Goal: Task Accomplishment & Management: Manage account settings

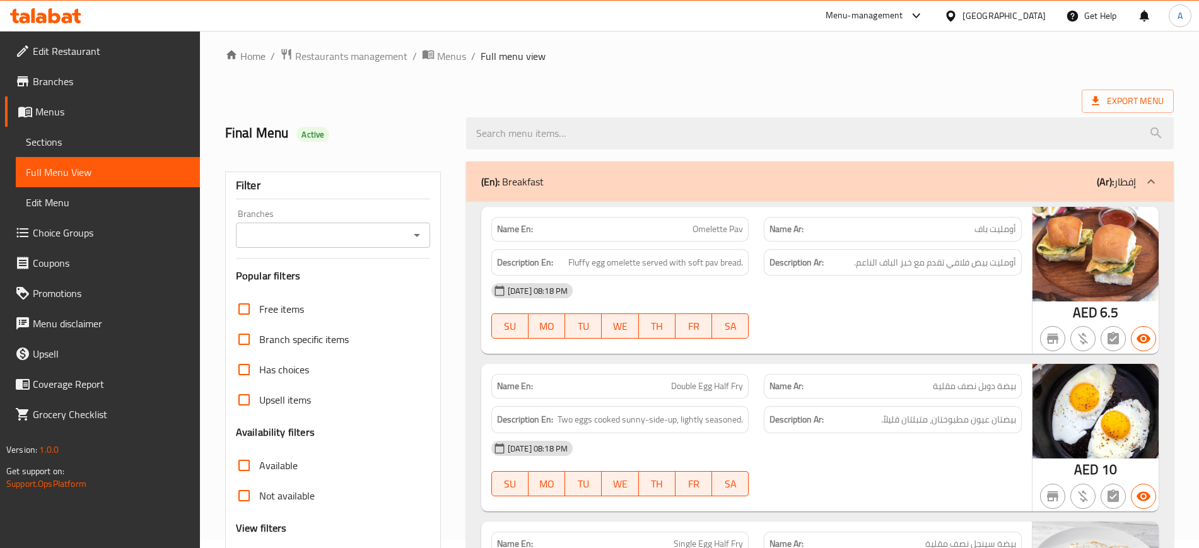
scroll to position [7, 0]
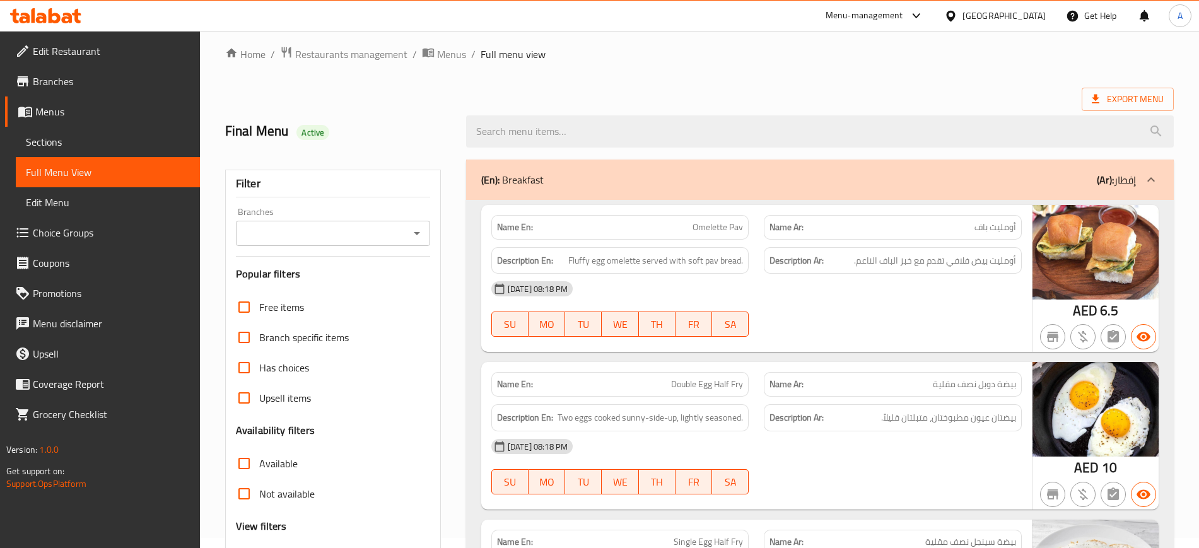
scroll to position [27374, 0]
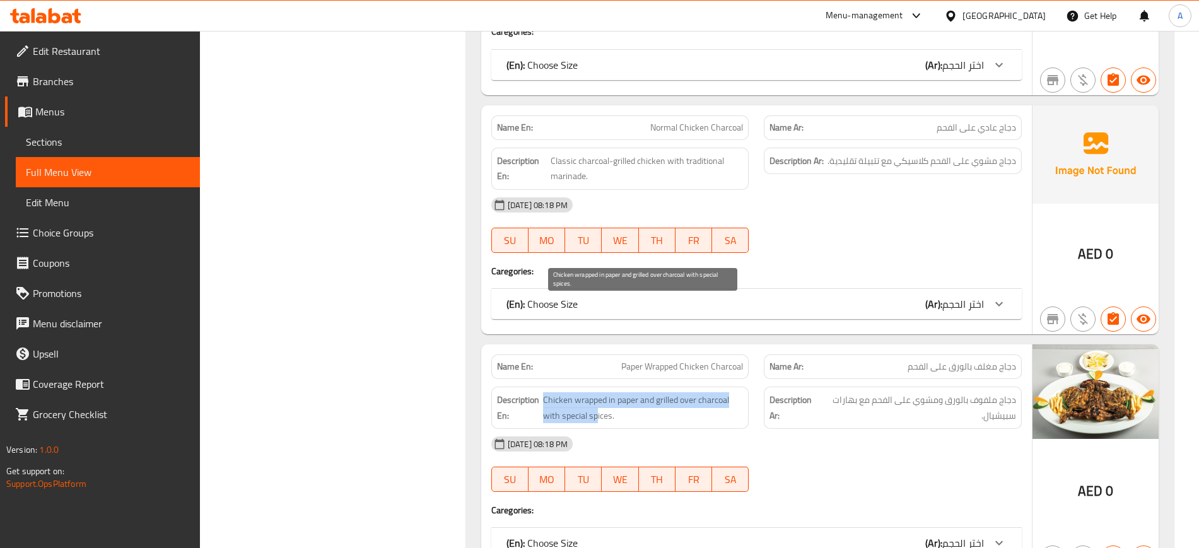
drag, startPoint x: 542, startPoint y: 307, endPoint x: 597, endPoint y: 317, distance: 56.3
click at [597, 392] on h6 "Description En: Chicken wrapped in paper and grilled over charcoal with special…" at bounding box center [620, 407] width 247 height 31
copy span "Chicken wrapped in paper and grilled over charcoal with special sp"
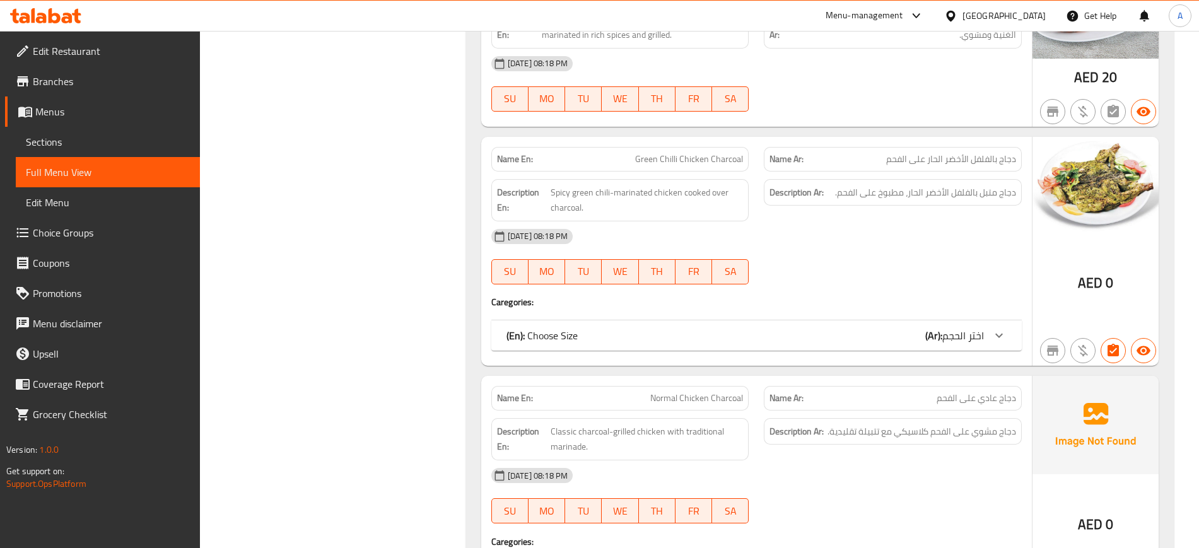
scroll to position [27415, 0]
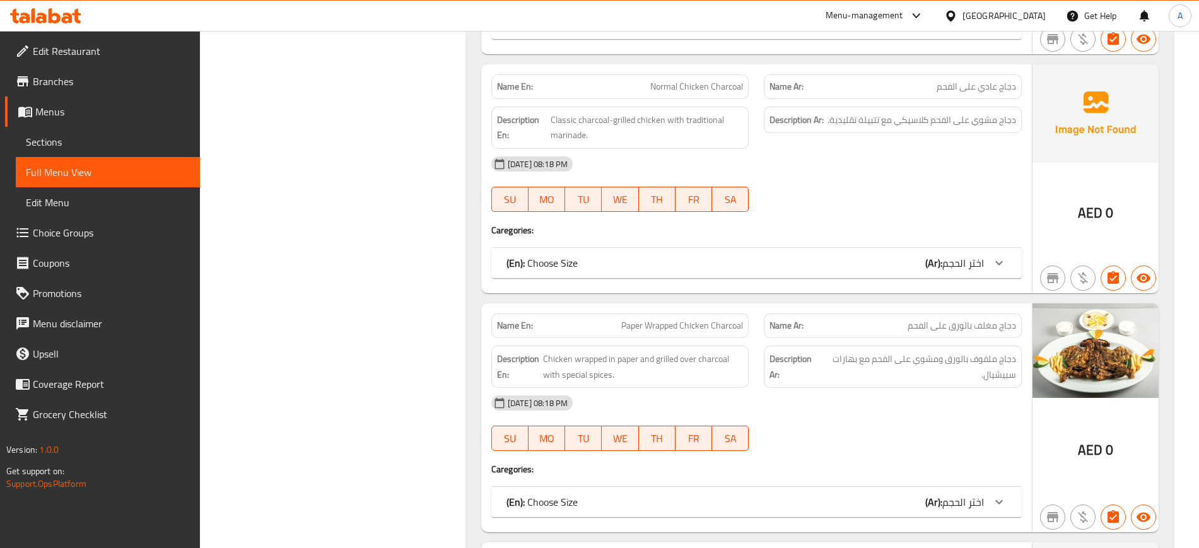
click at [625, 319] on span "Paper Wrapped Chicken Charcoal" at bounding box center [682, 325] width 122 height 13
copy span "Paper"
click at [625, 319] on span "Paper Wrapped Chicken Charcoal" at bounding box center [682, 325] width 122 height 13
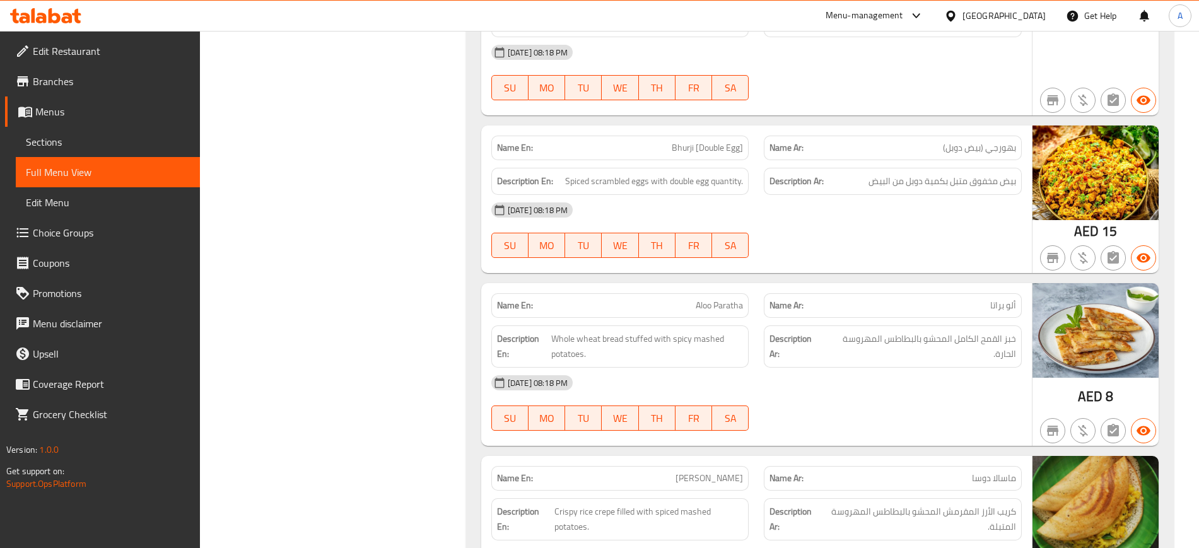
scroll to position [27374, 0]
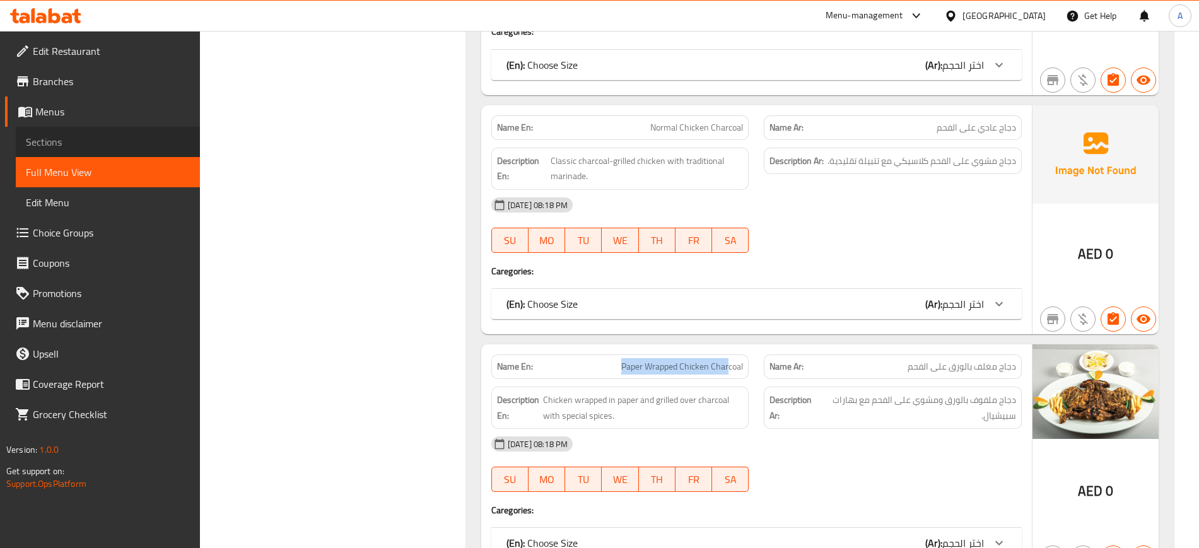
click at [68, 134] on span "Sections" at bounding box center [108, 141] width 164 height 15
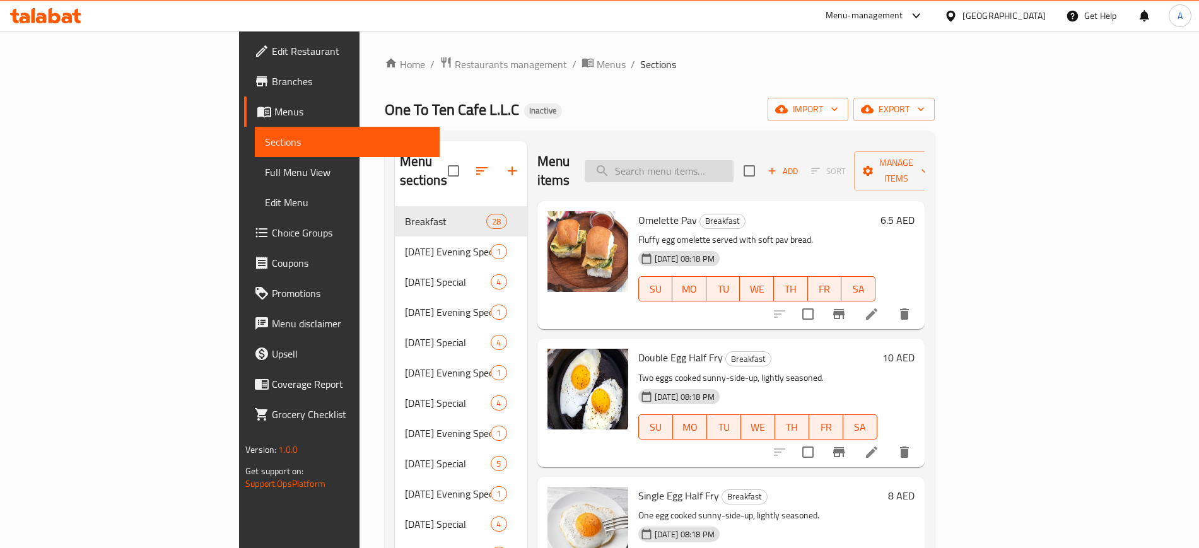
paste input "Paper Wrapped Chicken Char"
click at [734, 160] on input "Paper Wrapped Chicken Char" at bounding box center [659, 171] width 149 height 22
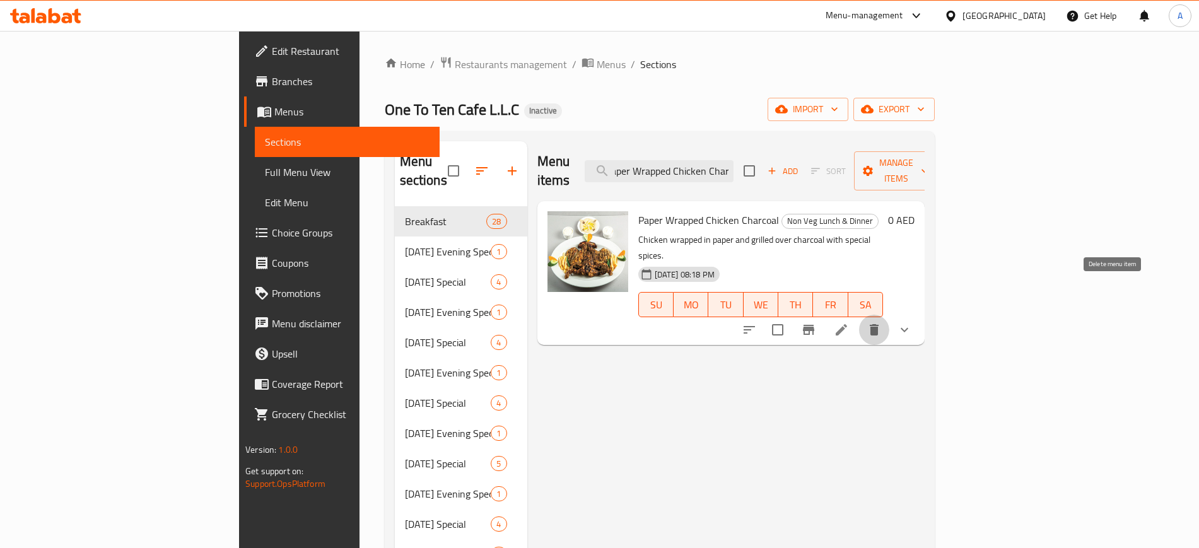
scroll to position [0, 0]
click at [879, 324] on icon "delete" at bounding box center [874, 329] width 9 height 11
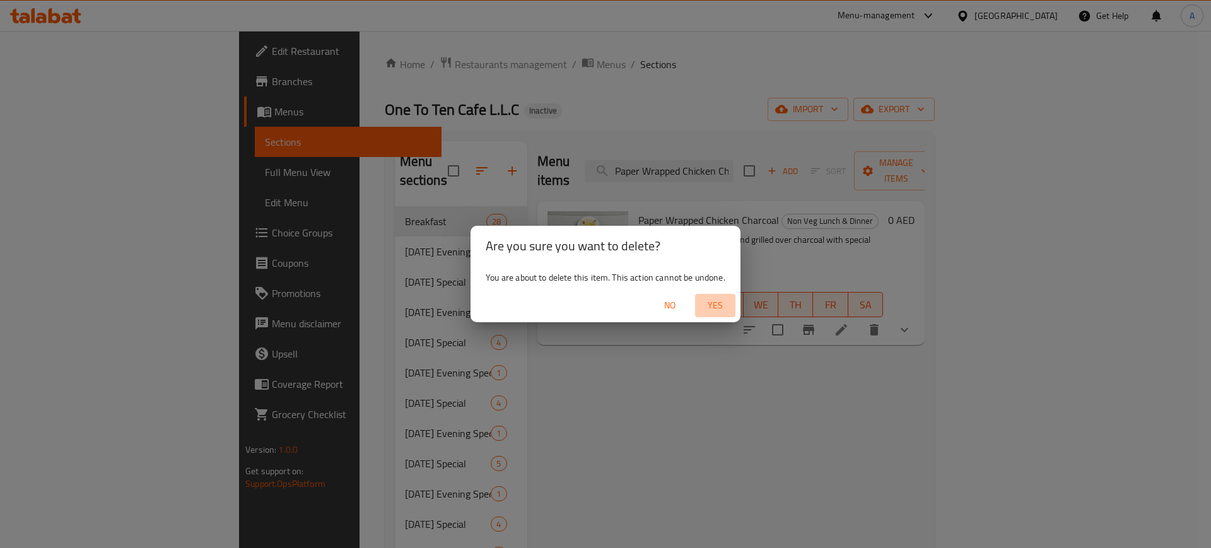
click at [706, 305] on span "Yes" at bounding box center [715, 306] width 30 height 16
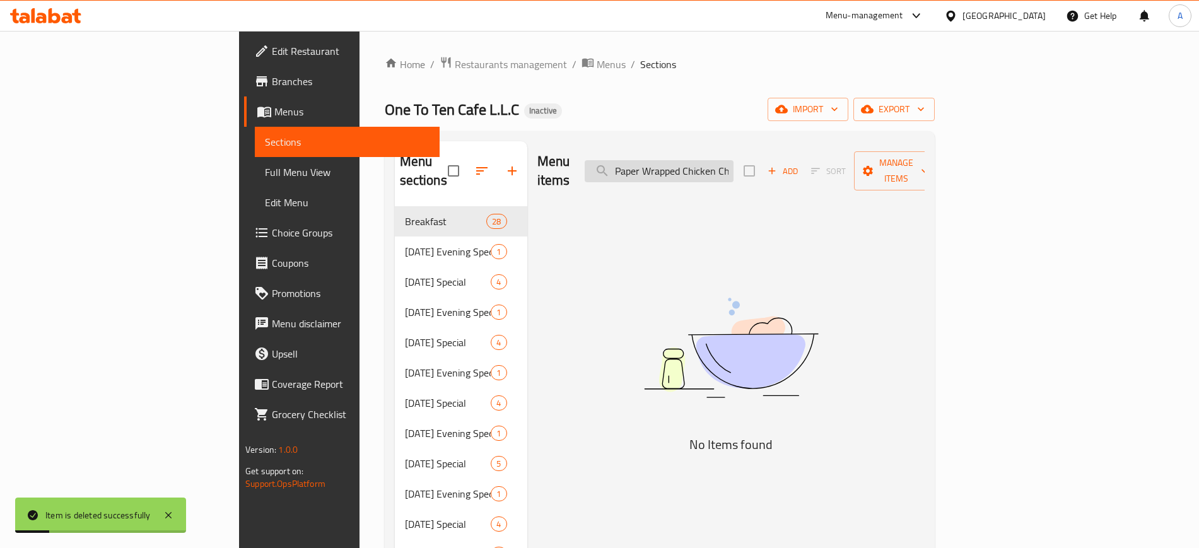
click at [734, 160] on input "Paper Wrapped Chicken Char" at bounding box center [659, 171] width 149 height 22
paste input "Kabaab Com"
click at [734, 160] on input "Paper Kabaab ComChicken Char" at bounding box center [659, 171] width 149 height 22
paste input "Kabaab Com"
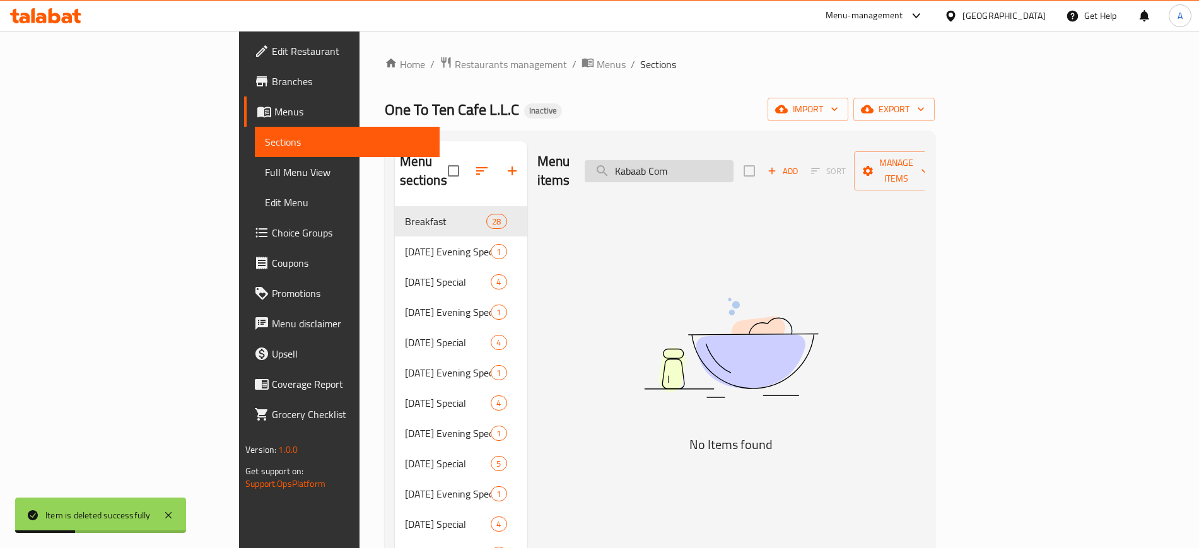
click at [734, 160] on input "Kabaab Com" at bounding box center [659, 171] width 149 height 22
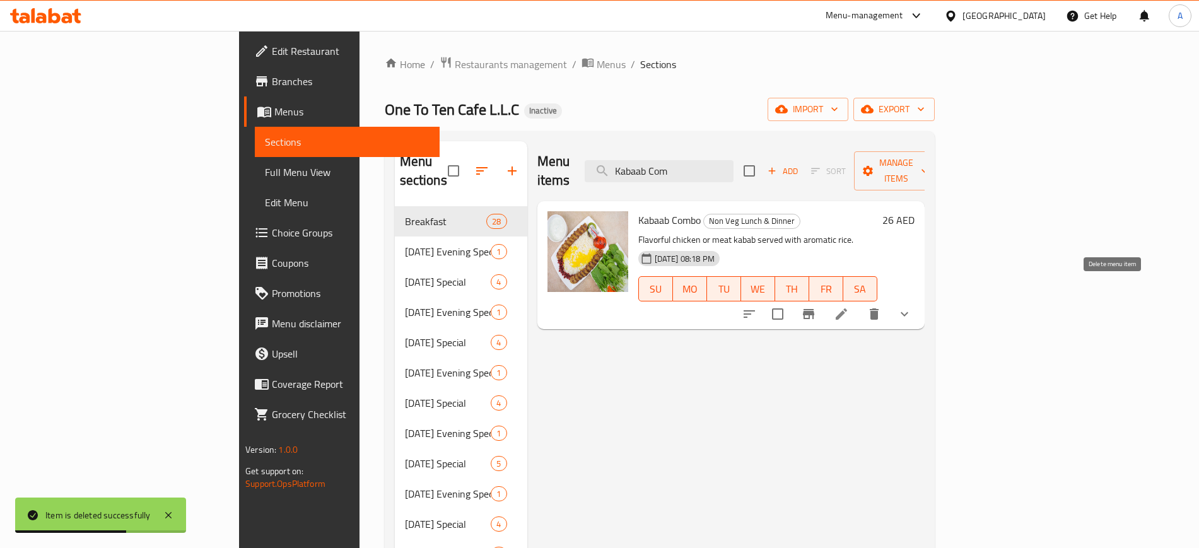
type input "Kabaab Com"
click at [882, 307] on icon "delete" at bounding box center [874, 314] width 15 height 15
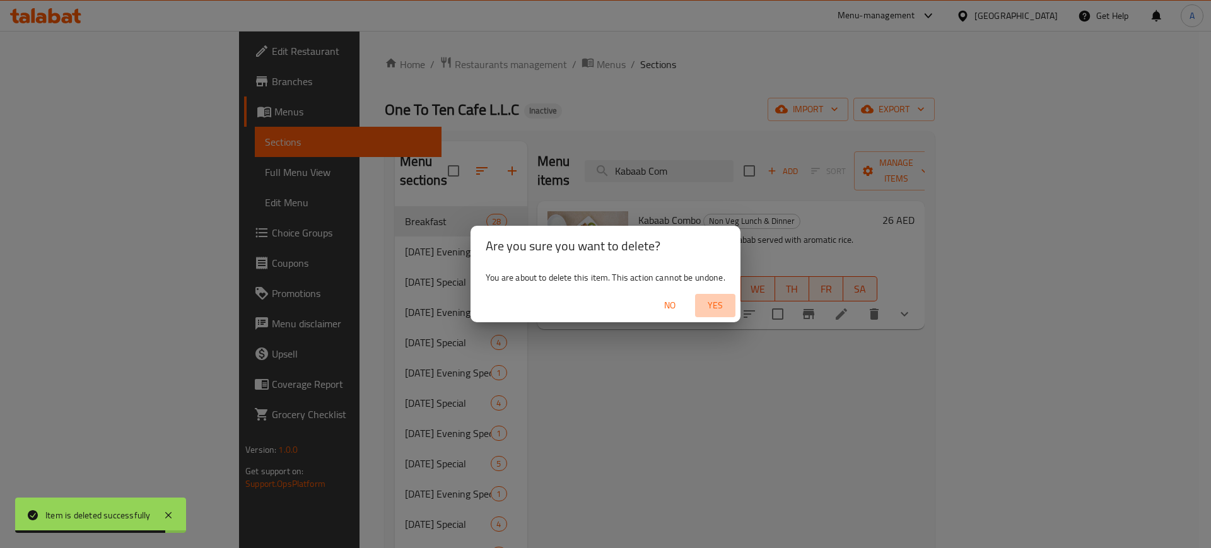
click at [716, 304] on span "Yes" at bounding box center [715, 306] width 30 height 16
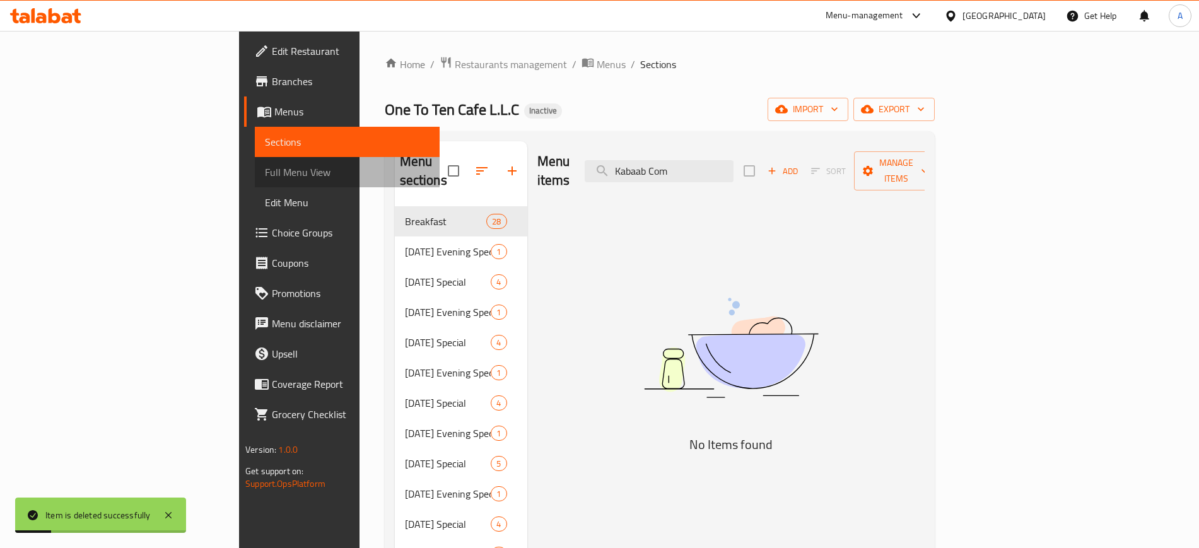
click at [265, 170] on span "Full Menu View" at bounding box center [347, 172] width 164 height 15
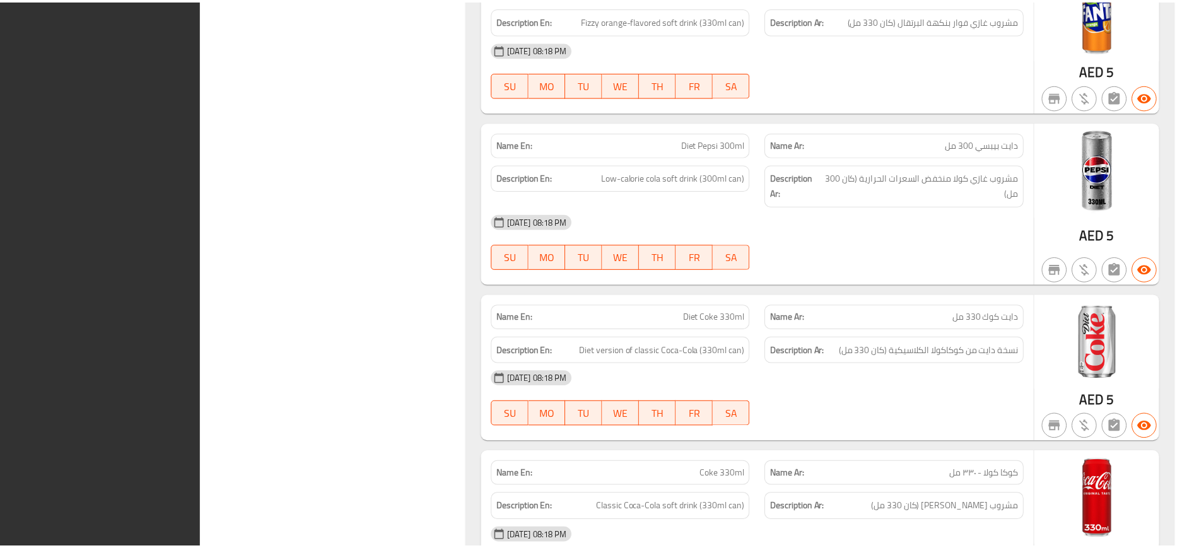
scroll to position [53191, 0]
